Goal: Task Accomplishment & Management: Manage account settings

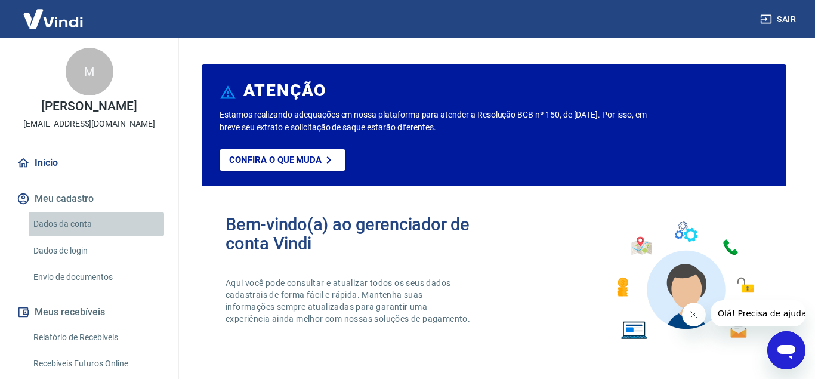
click at [85, 234] on link "Dados da conta" at bounding box center [96, 224] width 135 height 24
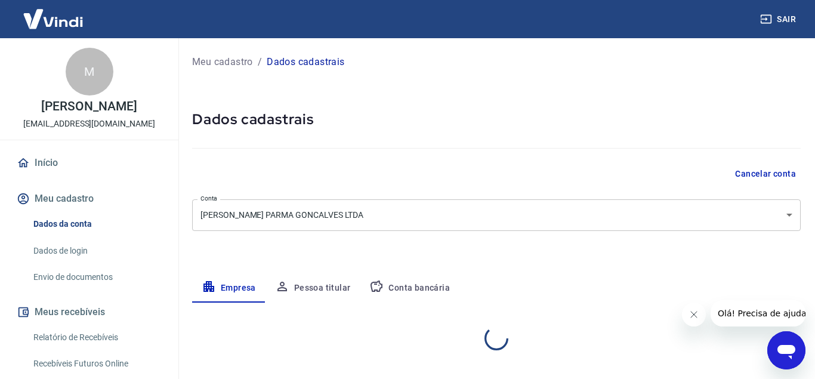
select select "MG"
select select "business"
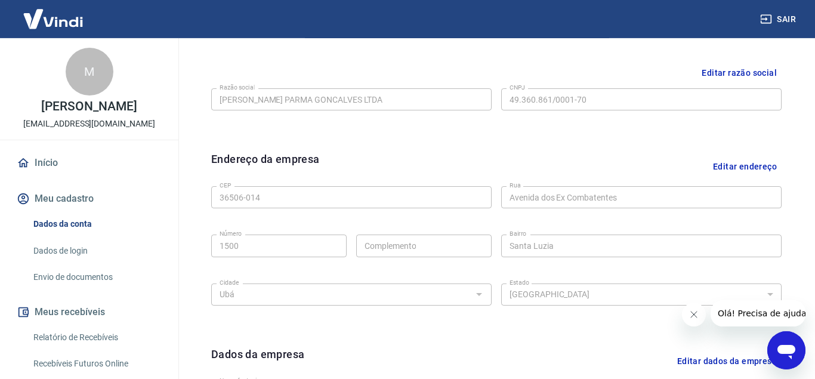
scroll to position [183, 0]
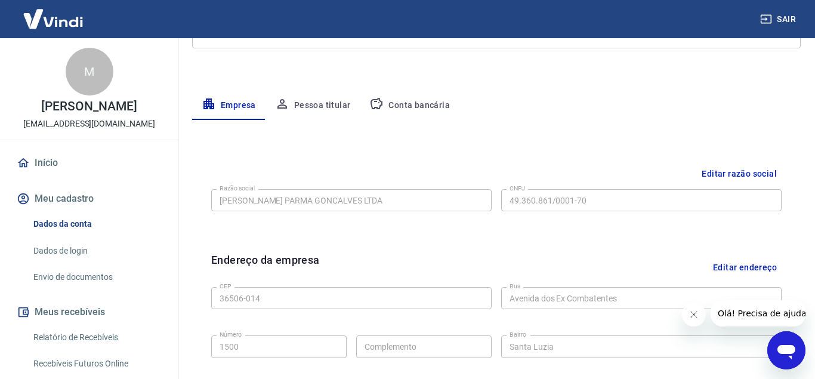
click at [428, 103] on button "Conta bancária" at bounding box center [410, 105] width 100 height 29
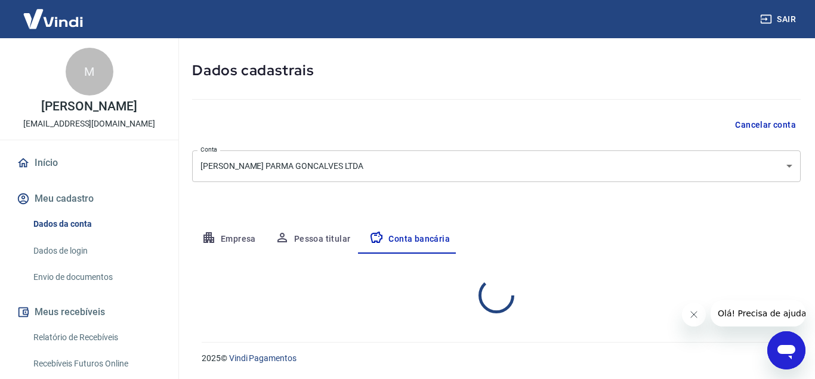
select select "3"
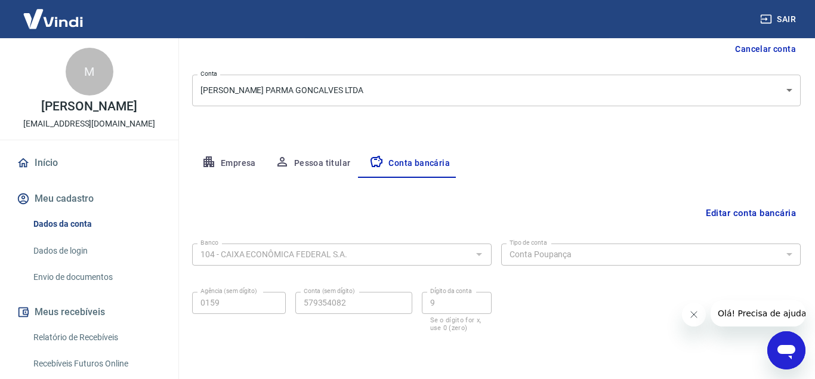
scroll to position [165, 0]
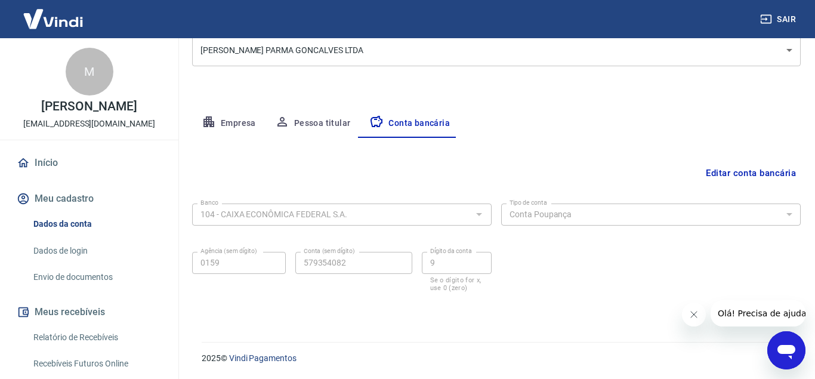
click at [345, 338] on div "2025 © Vindi Pagamentos" at bounding box center [493, 353] width 613 height 51
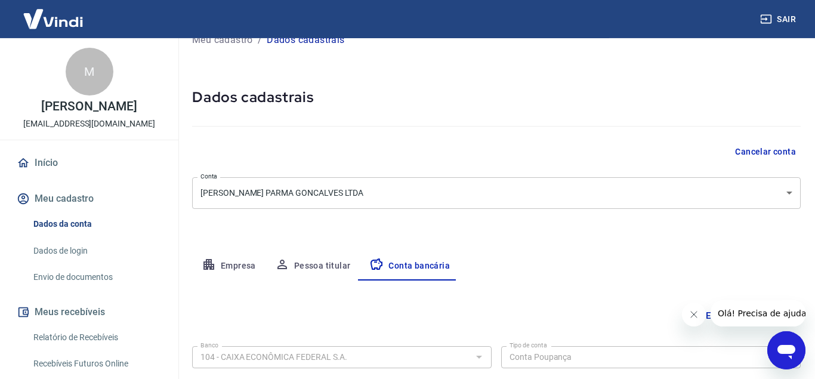
scroll to position [0, 0]
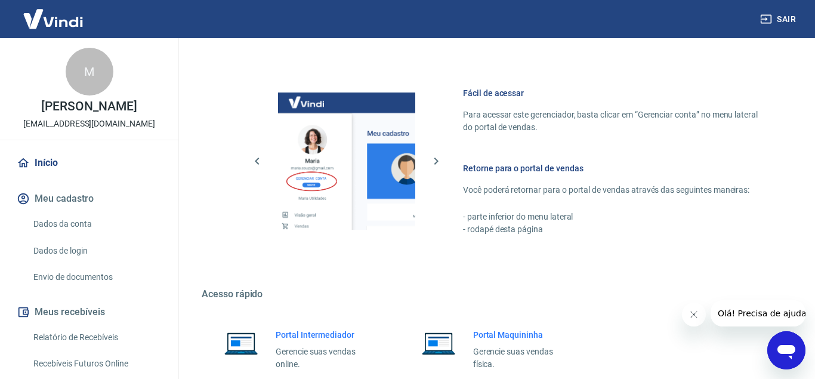
scroll to position [711, 0]
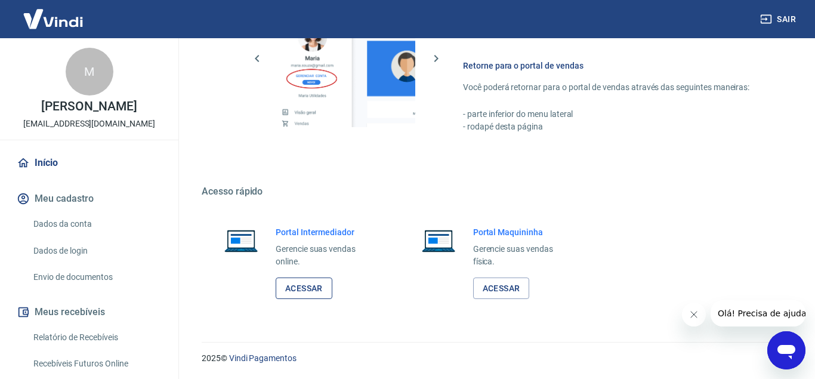
click at [306, 282] on link "Acessar" at bounding box center [304, 288] width 57 height 22
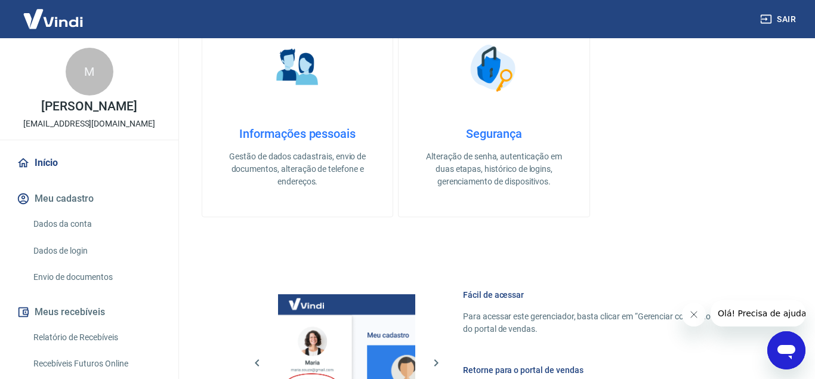
scroll to position [224, 0]
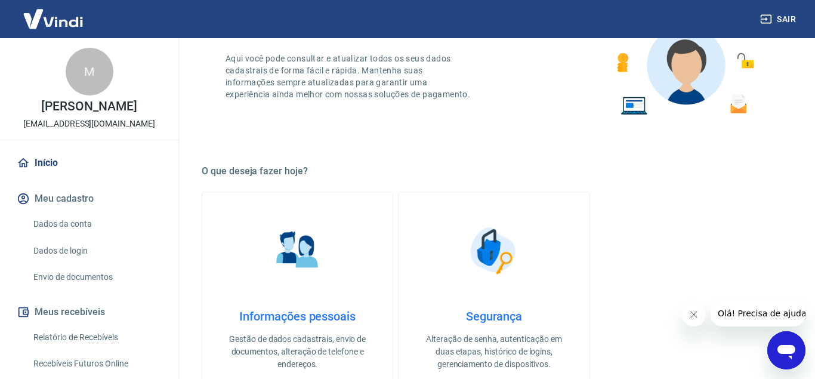
click at [73, 230] on link "Dados da conta" at bounding box center [96, 224] width 135 height 24
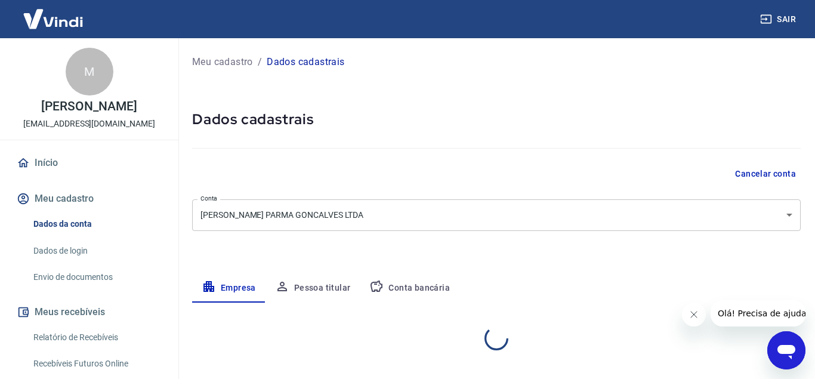
select select "MG"
select select "business"
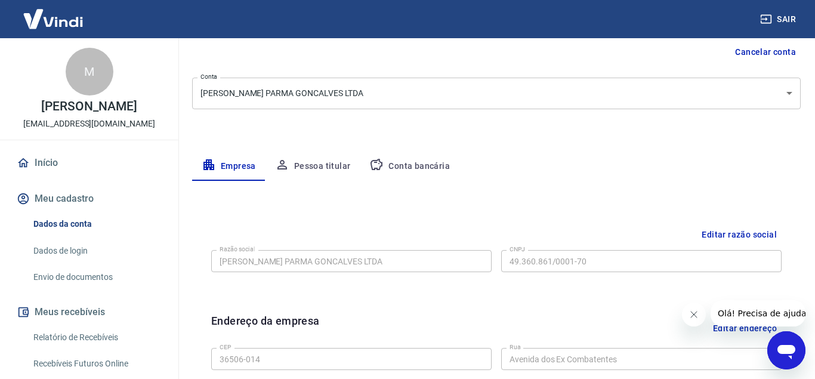
click at [427, 176] on button "Conta bancária" at bounding box center [410, 166] width 100 height 29
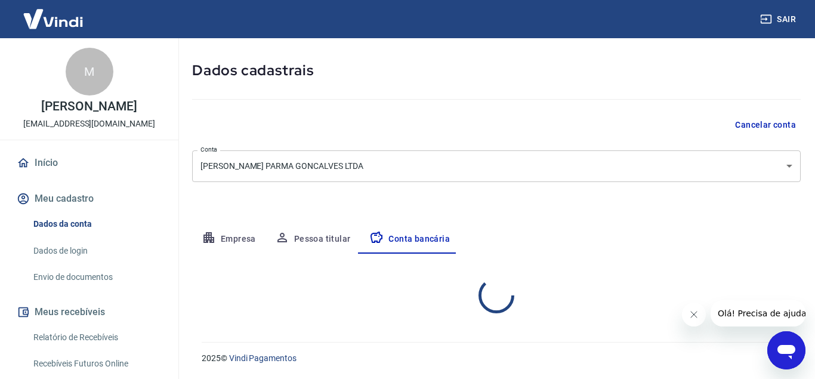
select select "3"
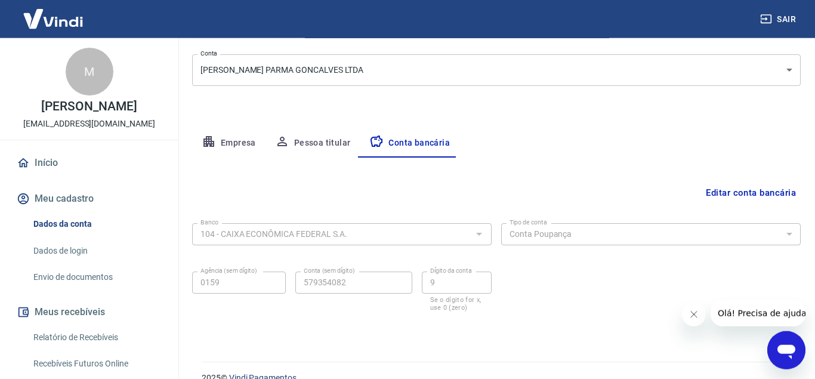
scroll to position [165, 0]
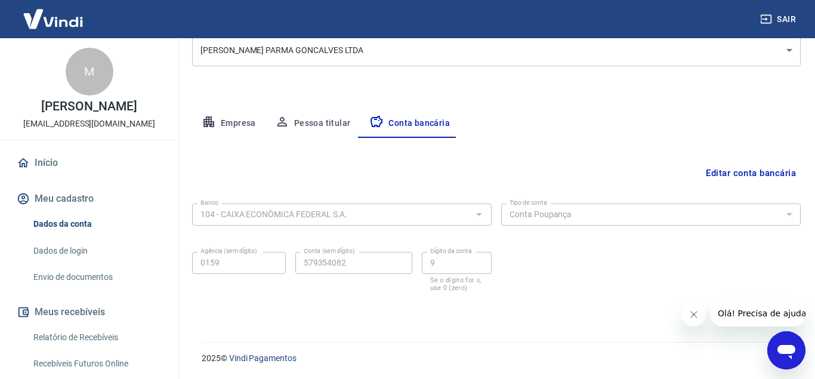
click at [448, 344] on div "2025 © Vindi Pagamentos" at bounding box center [493, 353] width 613 height 51
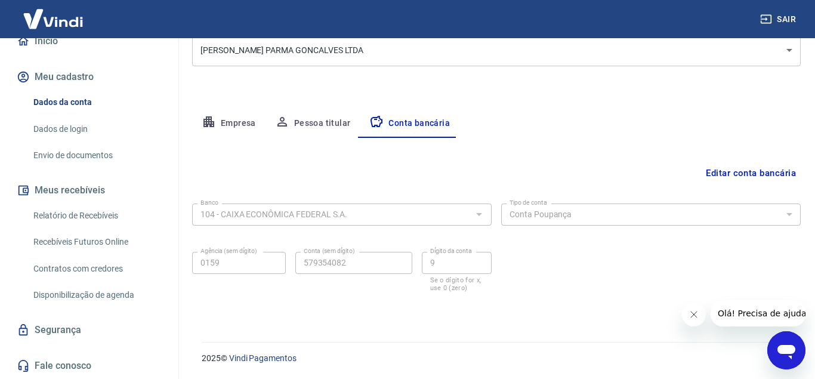
scroll to position [0, 0]
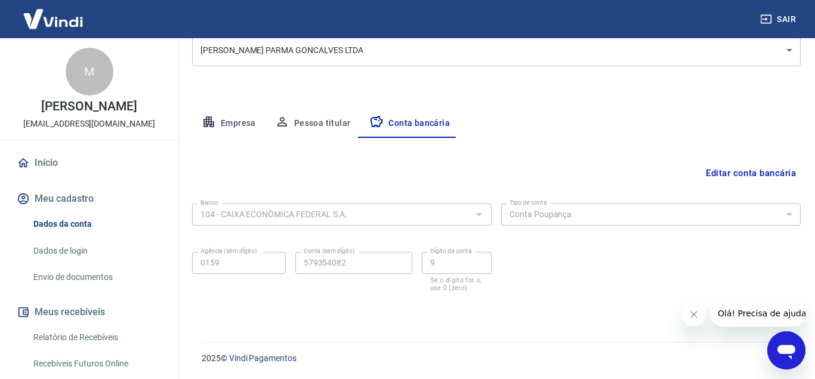
click at [251, 127] on button "Empresa" at bounding box center [228, 123] width 73 height 29
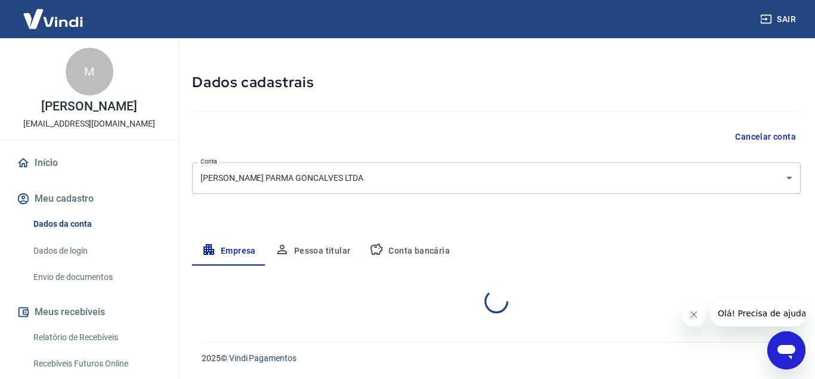
select select "MG"
select select "business"
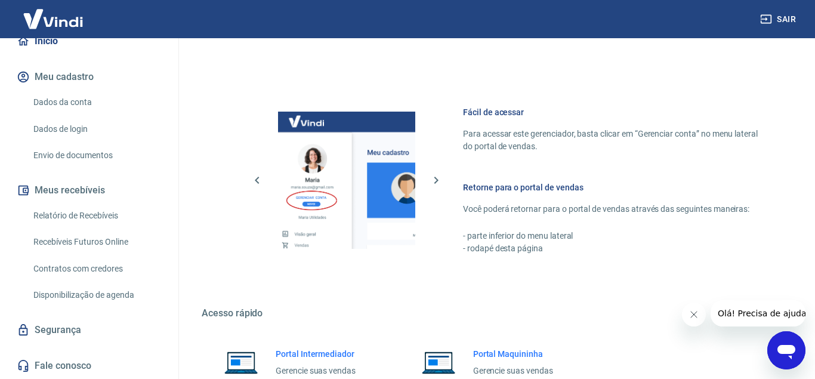
scroll to position [711, 0]
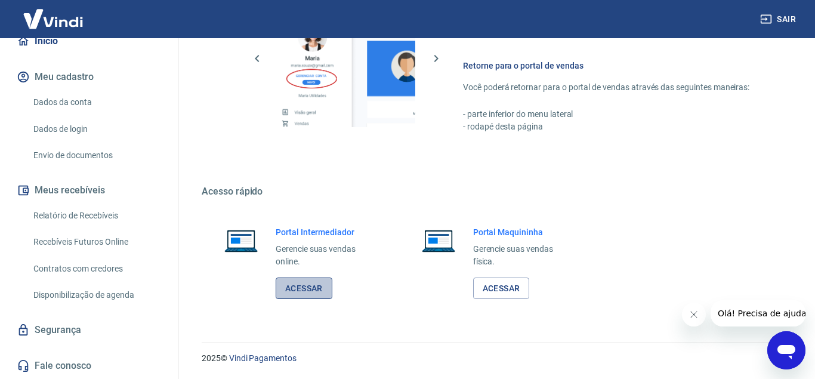
click at [303, 286] on link "Acessar" at bounding box center [304, 288] width 57 height 22
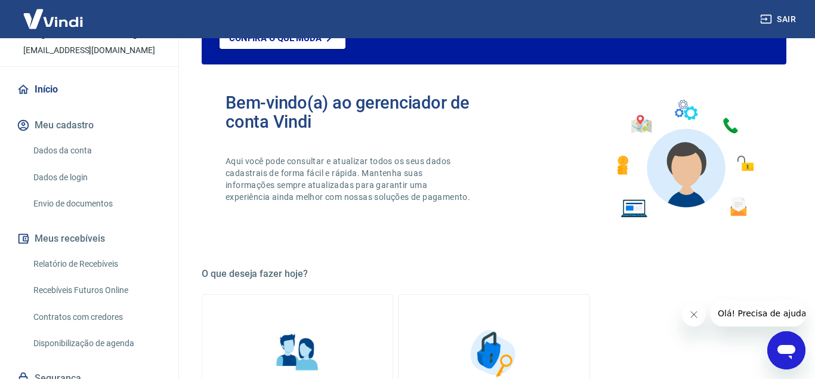
scroll to position [134, 0]
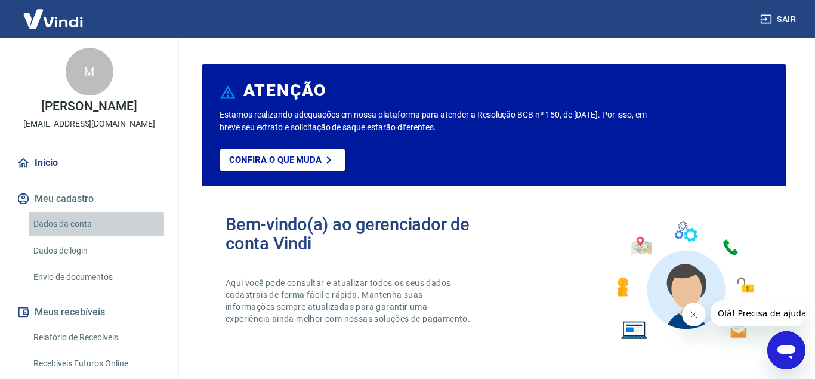
click at [85, 236] on link "Dados da conta" at bounding box center [96, 224] width 135 height 24
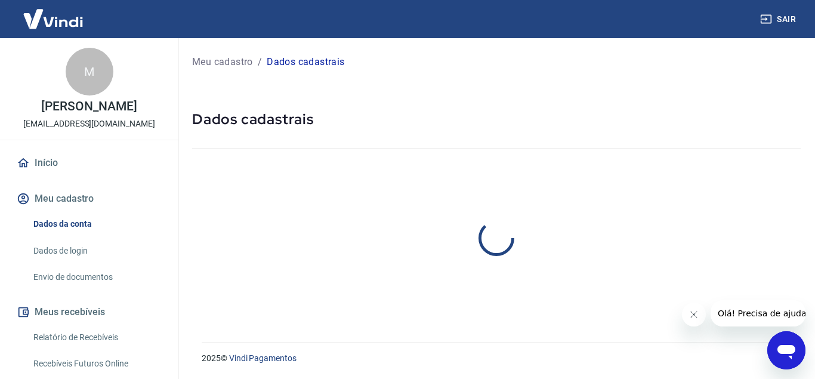
select select "MG"
select select "business"
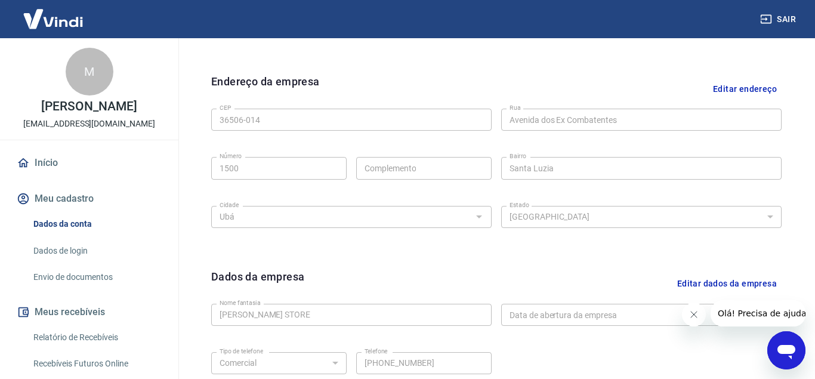
scroll to position [482, 0]
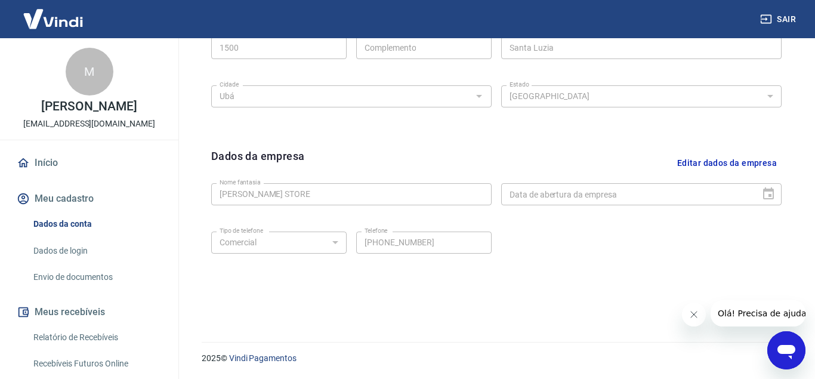
click at [86, 259] on link "Dados de login" at bounding box center [96, 251] width 135 height 24
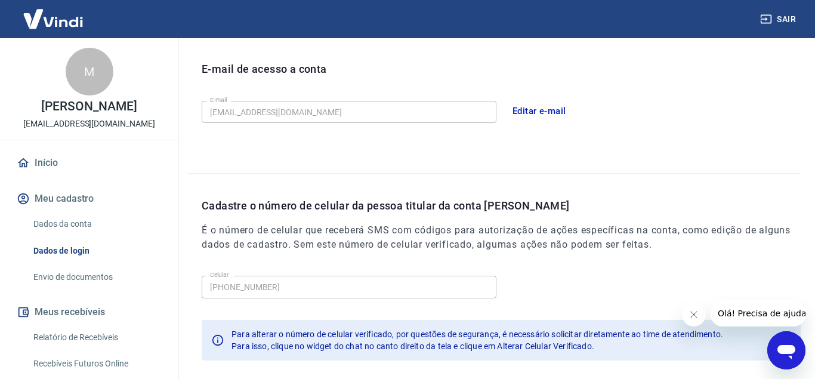
scroll to position [385, 0]
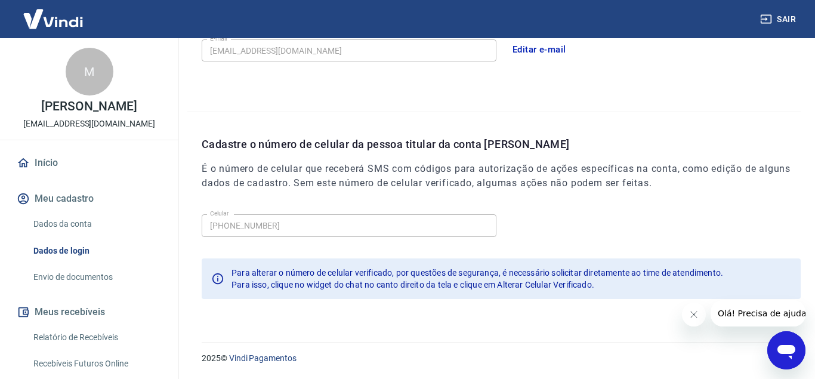
click at [85, 234] on link "Dados da conta" at bounding box center [96, 224] width 135 height 24
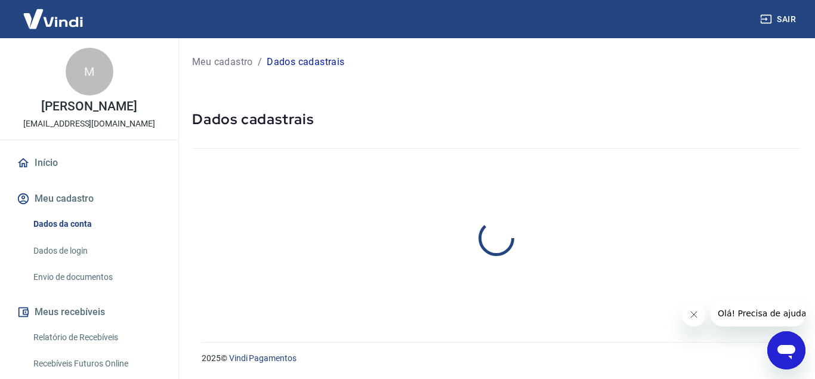
select select "MG"
select select "business"
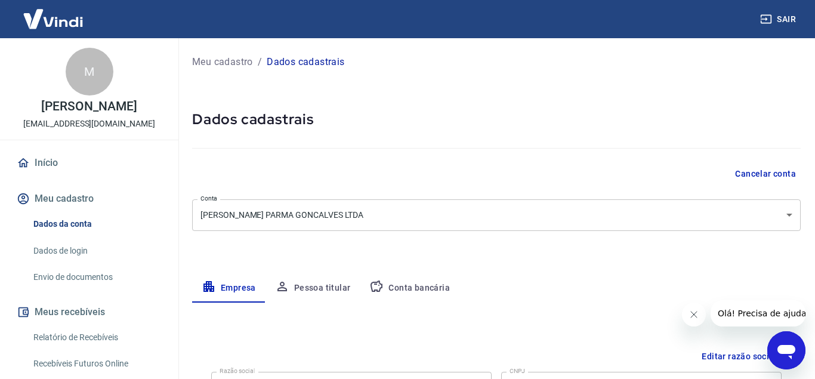
click at [91, 206] on button "Meu cadastro" at bounding box center [89, 199] width 150 height 26
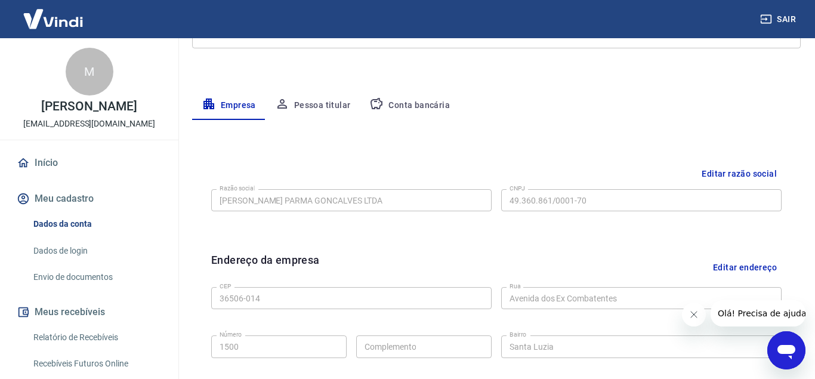
click at [330, 109] on button "Pessoa titular" at bounding box center [313, 105] width 95 height 29
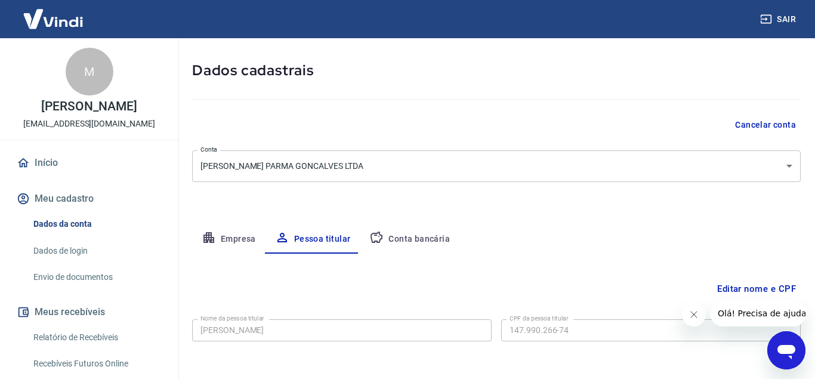
scroll to position [98, 0]
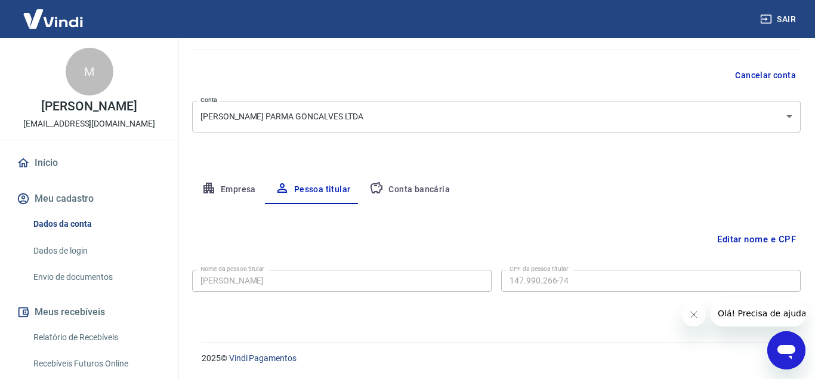
click at [417, 194] on button "Conta bancária" at bounding box center [410, 189] width 100 height 29
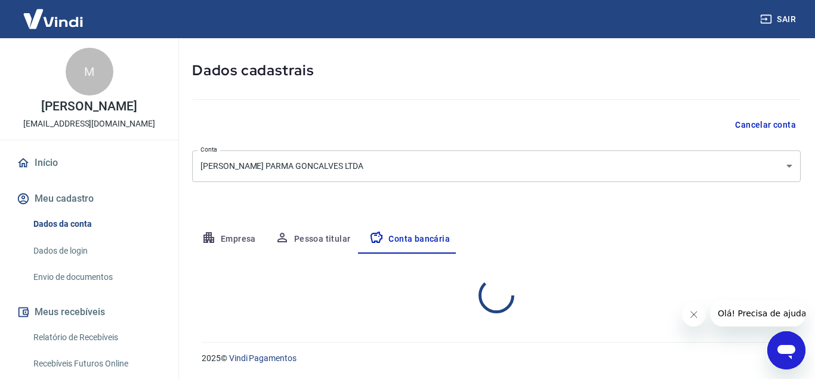
select select "3"
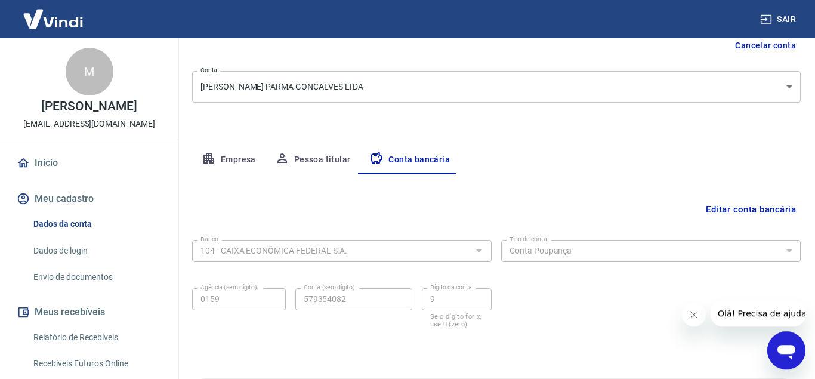
scroll to position [165, 0]
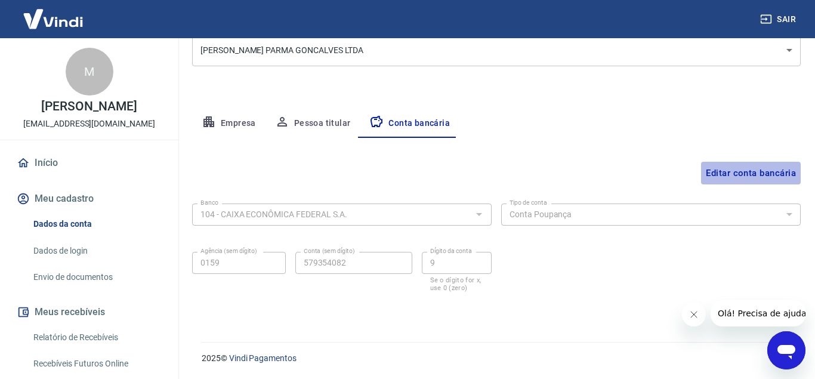
click at [729, 177] on button "Editar conta bancária" at bounding box center [751, 173] width 100 height 23
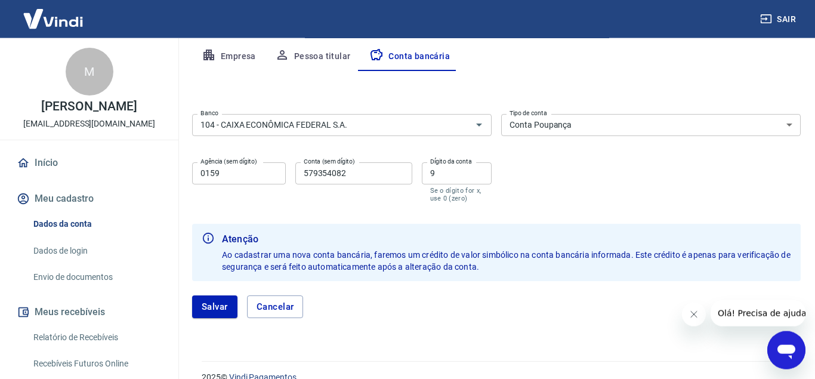
scroll to position [251, 0]
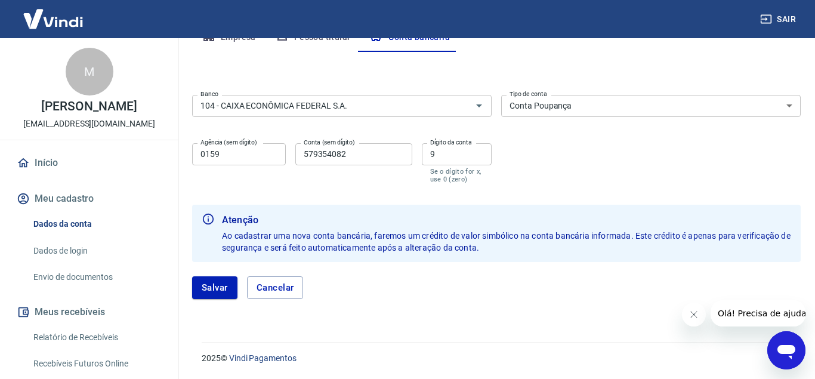
click at [223, 302] on div "[PERSON_NAME]" at bounding box center [496, 287] width 609 height 51
click at [223, 291] on button "Salvar" at bounding box center [214, 287] width 45 height 23
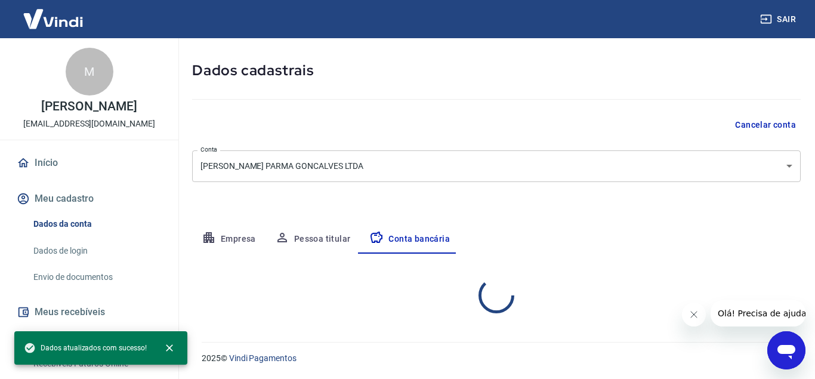
scroll to position [49, 0]
select select "3"
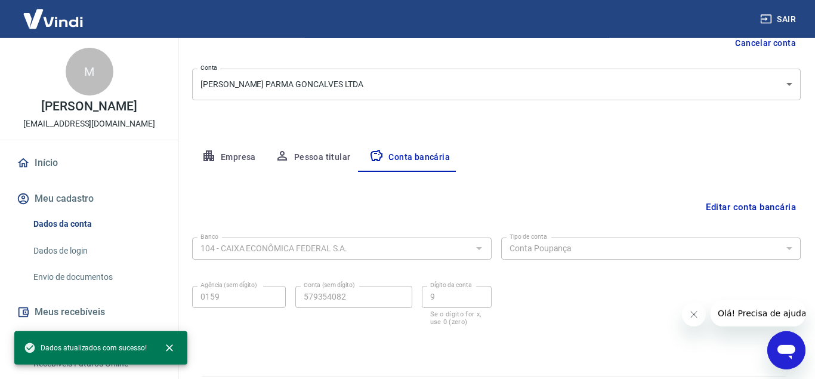
scroll to position [165, 0]
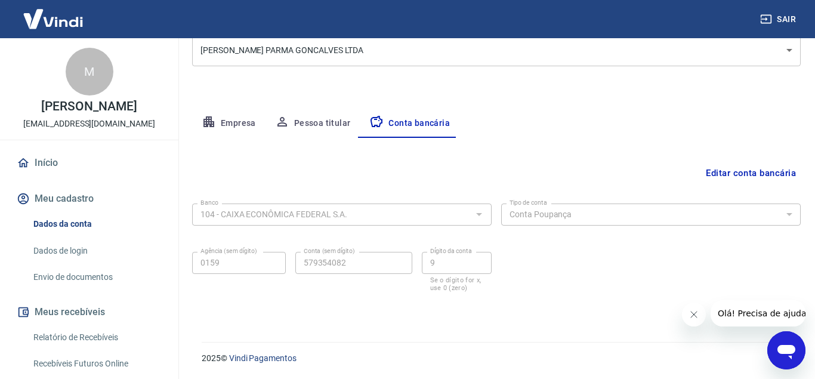
click at [261, 122] on button "Empresa" at bounding box center [228, 123] width 73 height 29
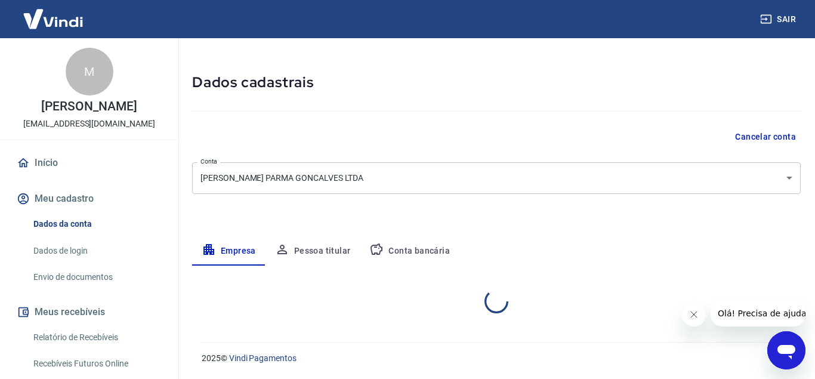
select select "MG"
select select "business"
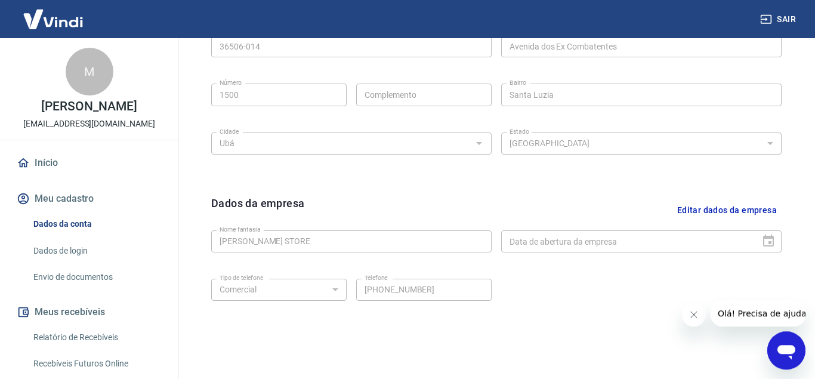
scroll to position [463, 0]
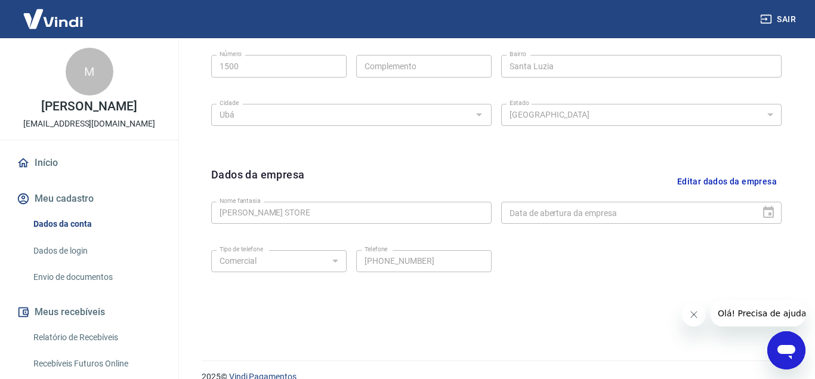
click at [763, 212] on div "Data de abertura da empresa" at bounding box center [641, 213] width 280 height 22
click at [769, 212] on div "Data de abertura da empresa" at bounding box center [641, 213] width 280 height 22
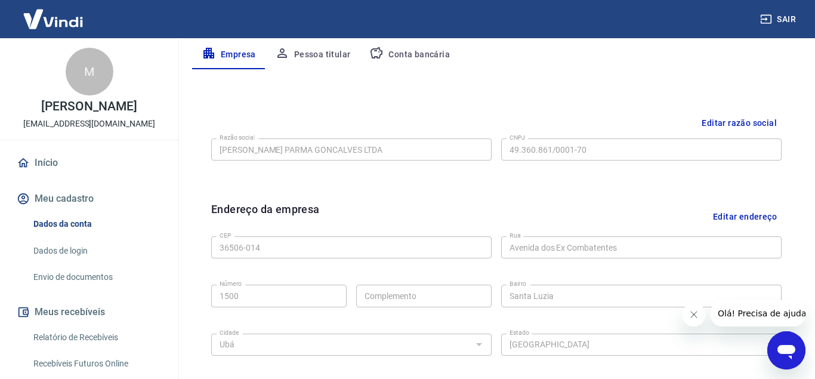
scroll to position [220, 0]
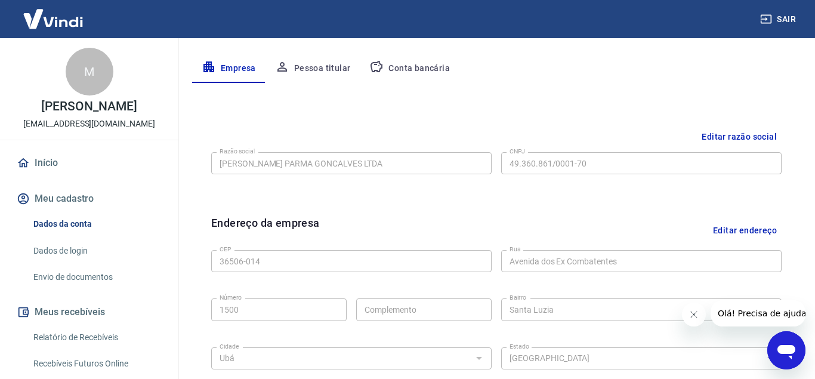
click at [338, 69] on button "Pessoa titular" at bounding box center [313, 68] width 95 height 29
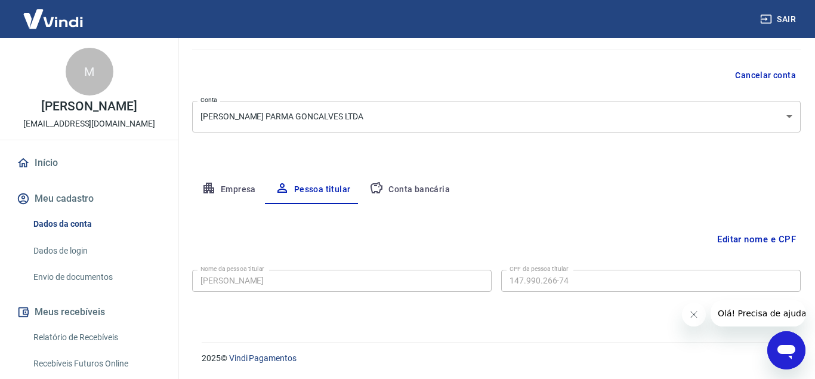
click at [411, 193] on button "Conta bancária" at bounding box center [410, 189] width 100 height 29
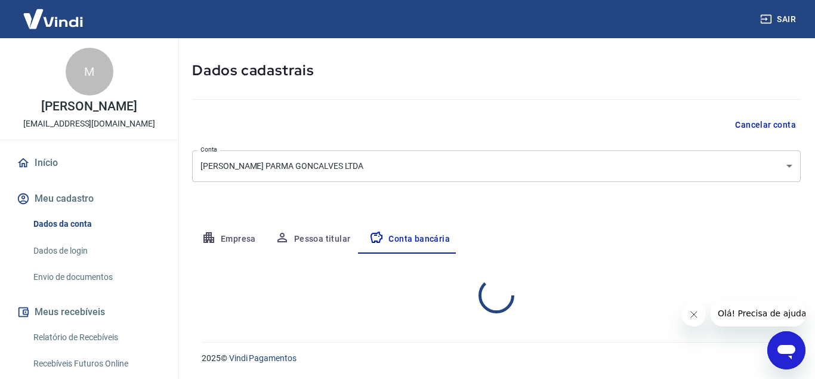
select select "3"
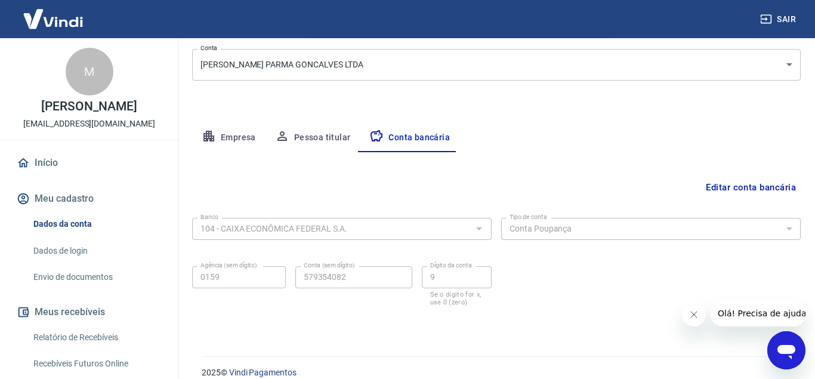
scroll to position [165, 0]
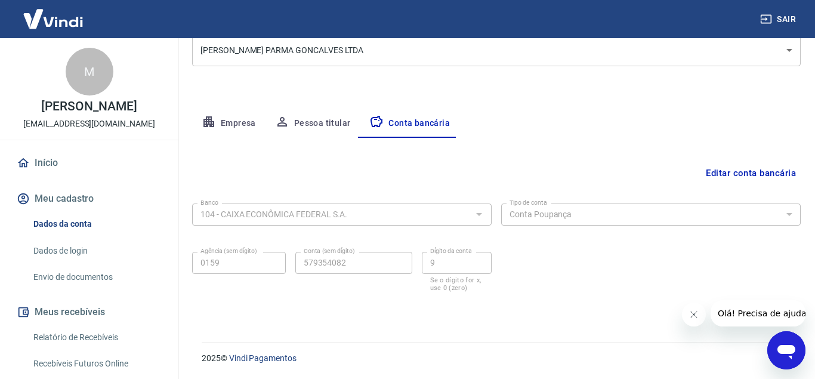
click at [320, 125] on button "Pessoa titular" at bounding box center [313, 123] width 95 height 29
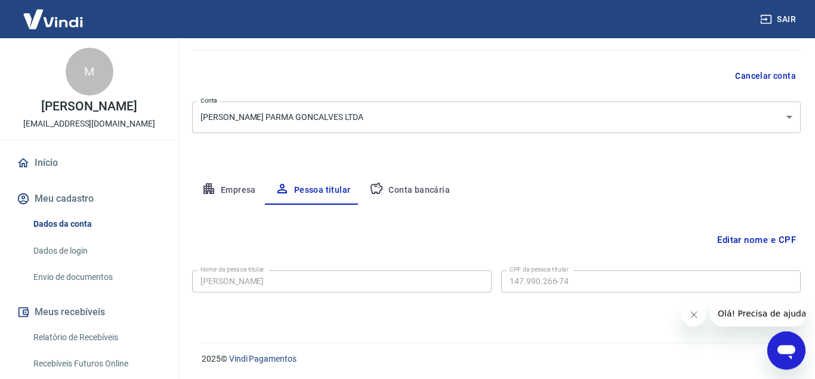
scroll to position [98, 0]
click at [418, 185] on button "Conta bancária" at bounding box center [410, 189] width 100 height 29
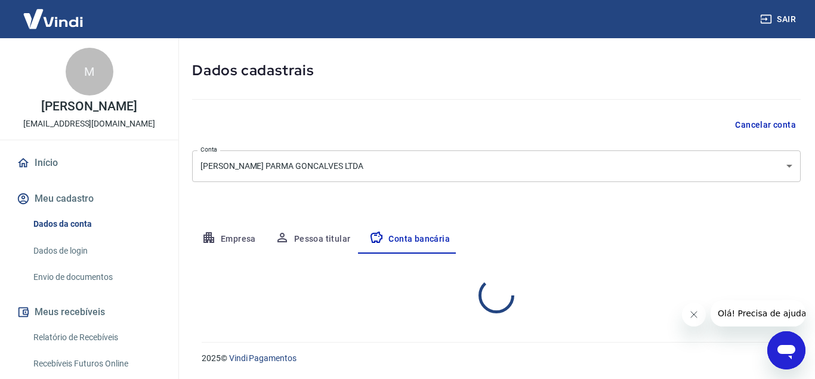
select select "3"
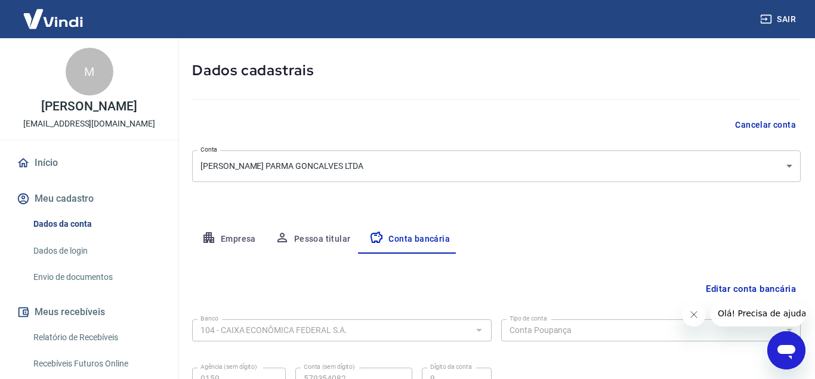
scroll to position [110, 0]
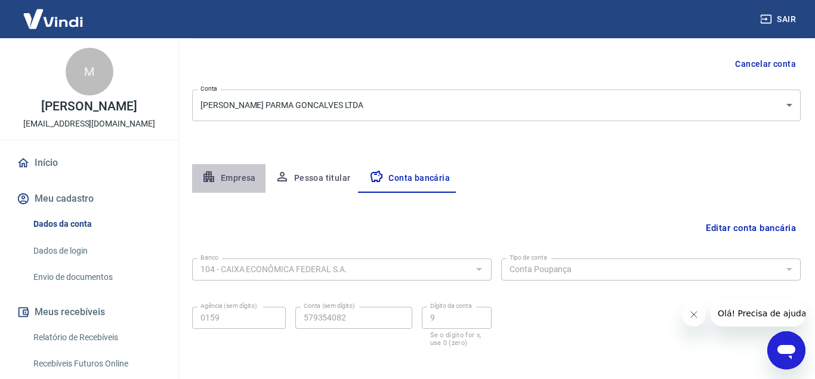
click at [240, 179] on button "Empresa" at bounding box center [228, 178] width 73 height 29
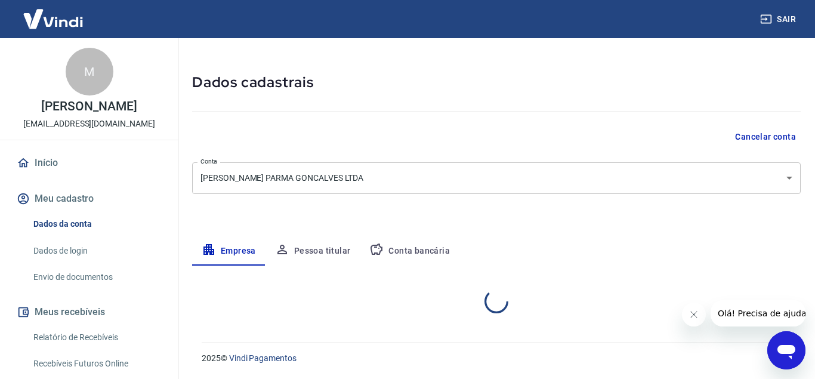
select select "MG"
select select "business"
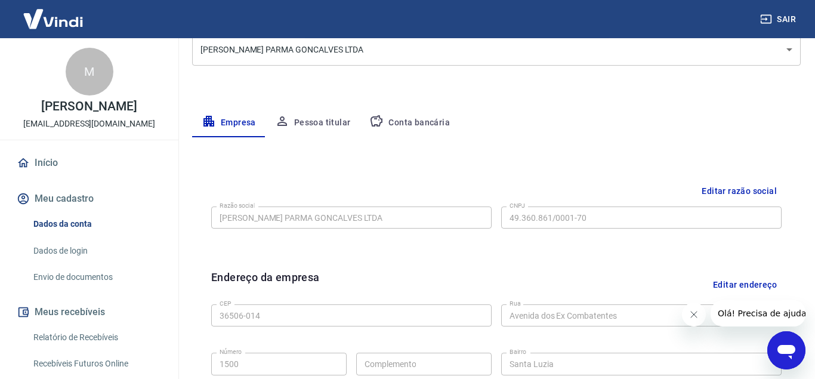
scroll to position [220, 0]
